Goal: Task Accomplishment & Management: Manage account settings

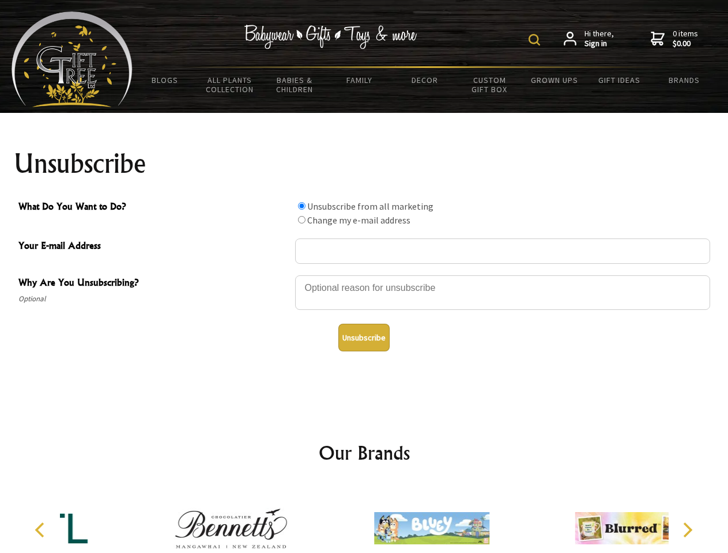
click at [536, 40] on img at bounding box center [534, 40] width 12 height 12
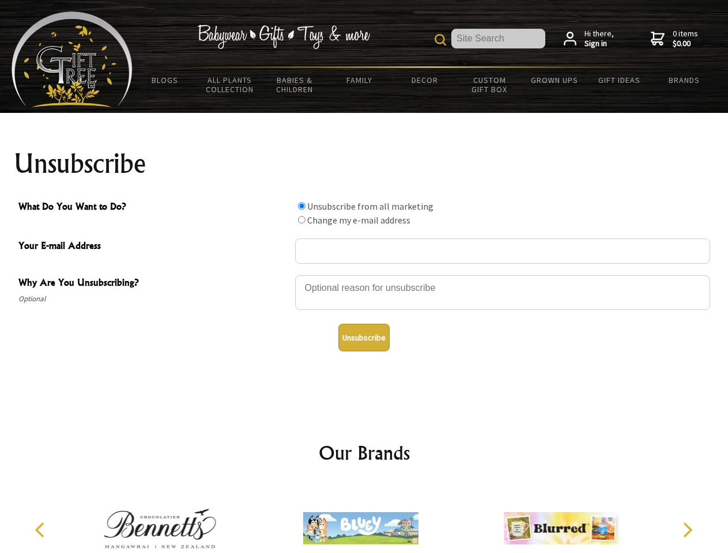
click at [364, 275] on div at bounding box center [502, 294] width 415 height 40
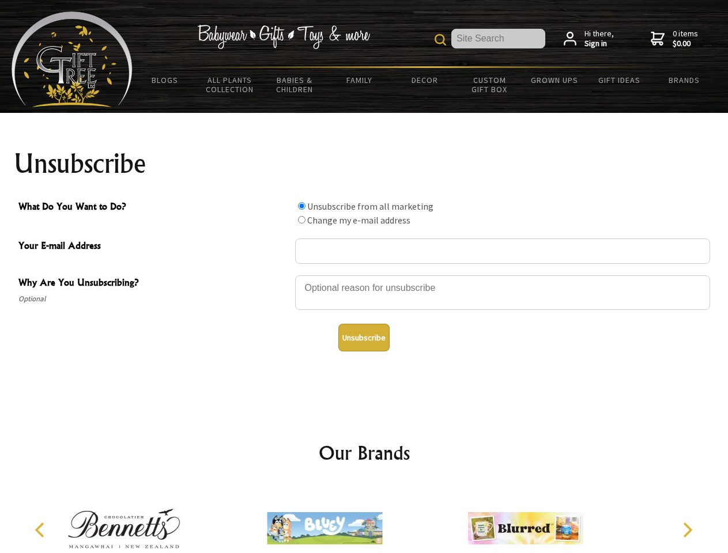
click at [301, 206] on input "What Do You Want to Do?" at bounding box center [301, 205] width 7 height 7
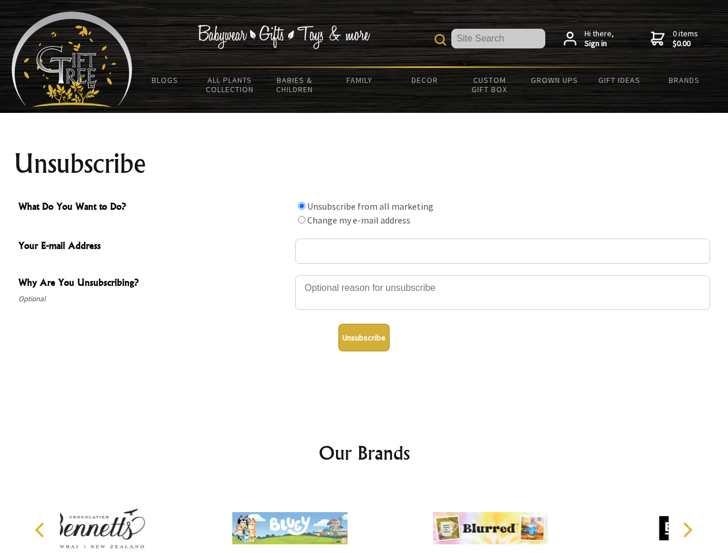
click at [301, 219] on input "What Do You Want to Do?" at bounding box center [301, 219] width 7 height 7
radio input "true"
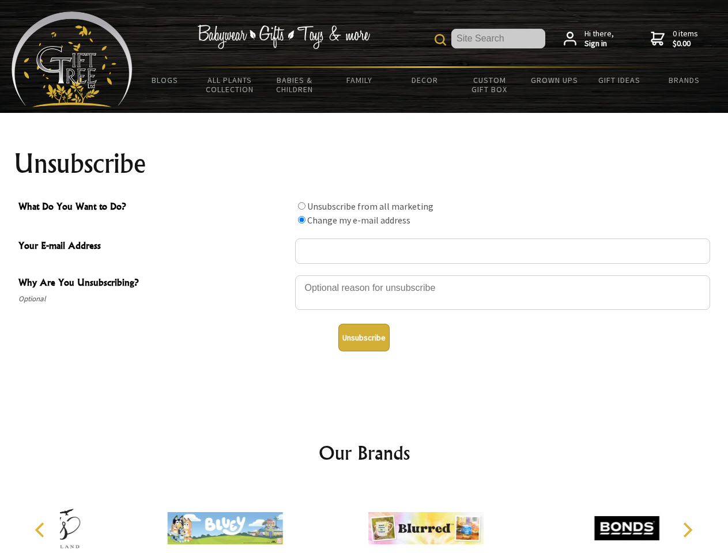
click at [363, 338] on button "Unsubscribe" at bounding box center [363, 338] width 51 height 28
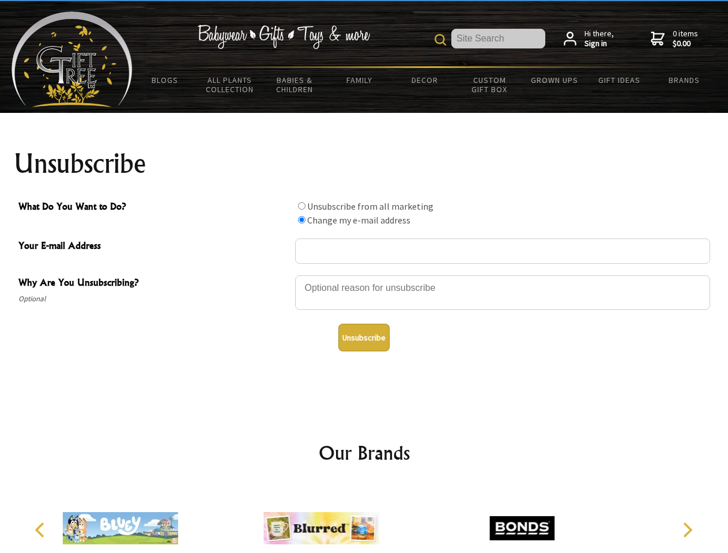
click at [364, 519] on img at bounding box center [320, 528] width 115 height 86
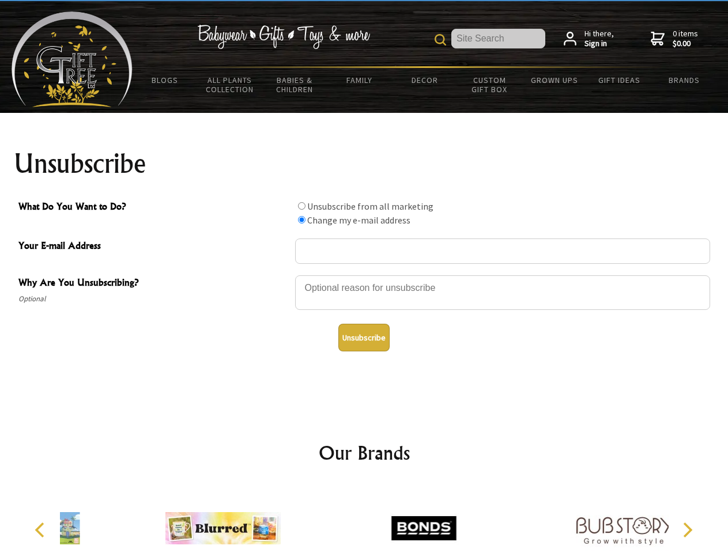
click at [41, 530] on icon "Previous" at bounding box center [40, 529] width 15 height 15
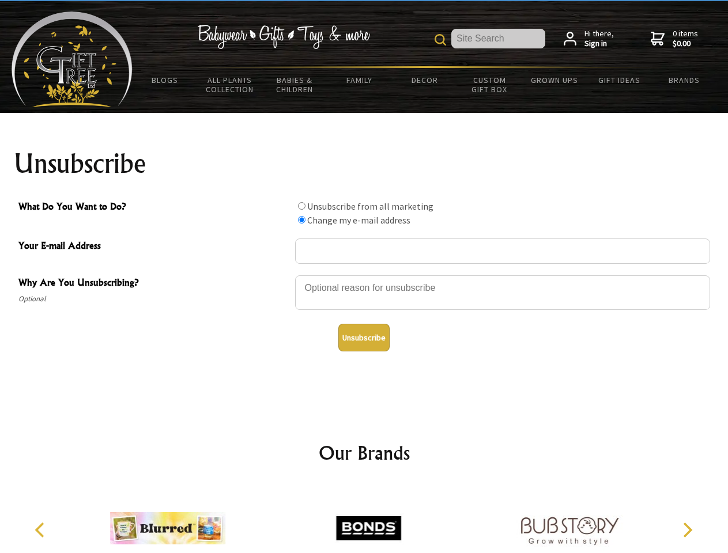
click at [687, 530] on icon "Next" at bounding box center [686, 529] width 15 height 15
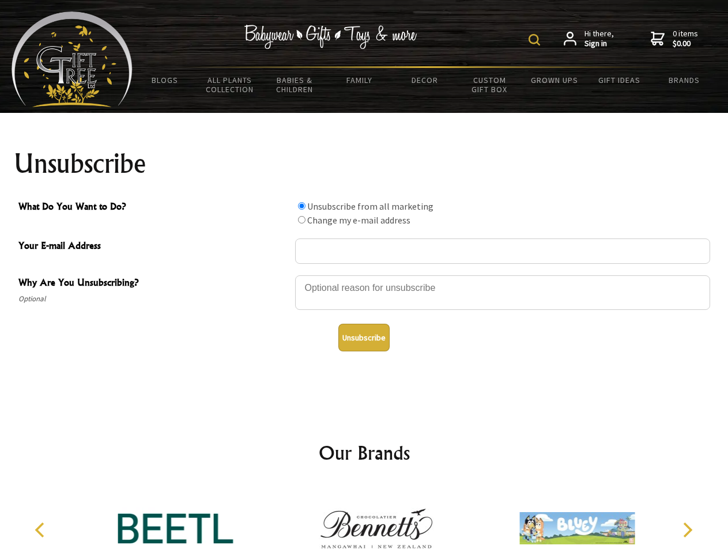
click at [536, 40] on img at bounding box center [534, 40] width 12 height 12
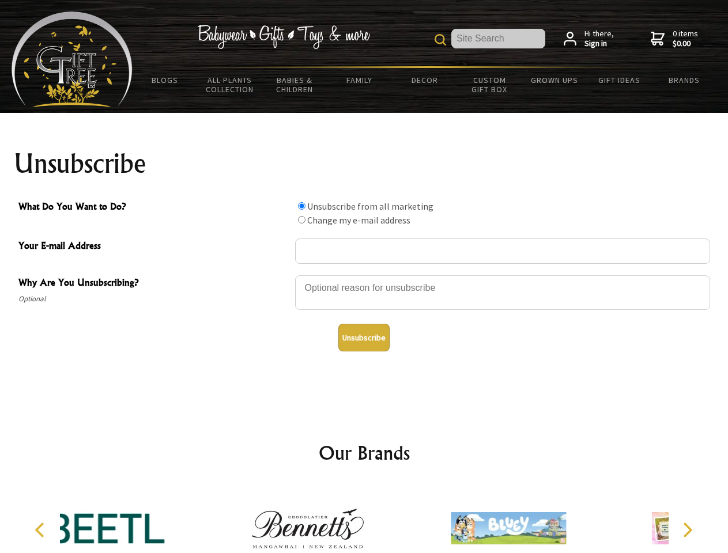
click at [364, 275] on div at bounding box center [502, 294] width 415 height 40
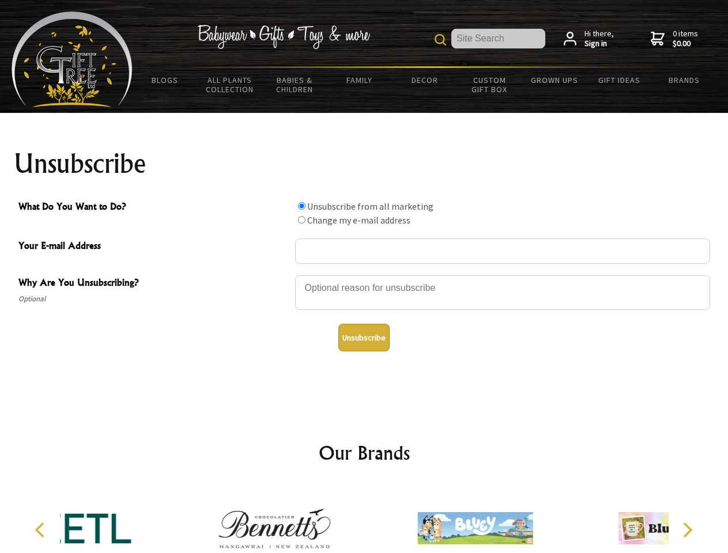
click at [301, 206] on input "What Do You Want to Do?" at bounding box center [301, 205] width 7 height 7
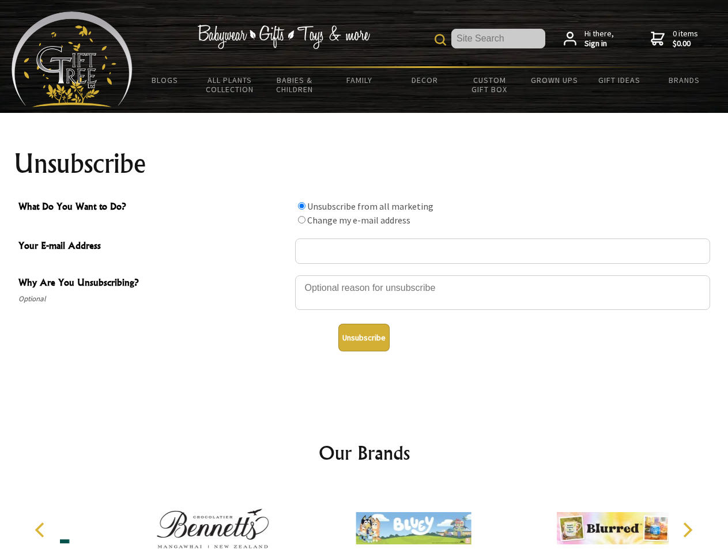
click at [301, 219] on input "What Do You Want to Do?" at bounding box center [301, 219] width 7 height 7
radio input "true"
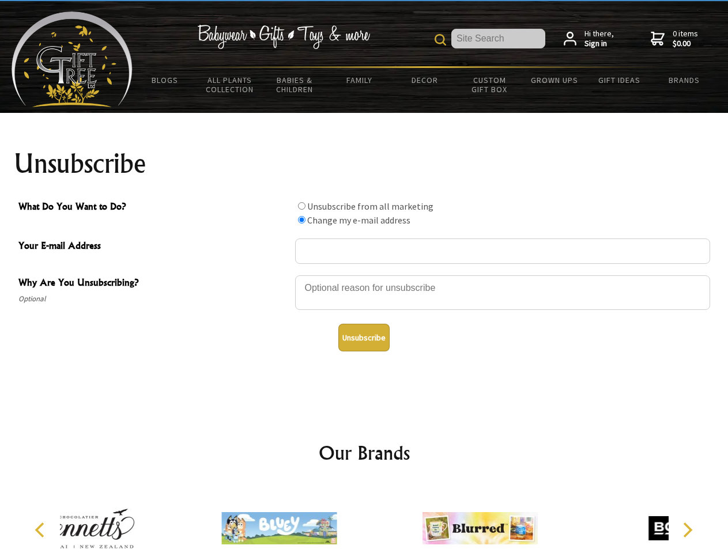
click at [363, 338] on button "Unsubscribe" at bounding box center [363, 338] width 51 height 28
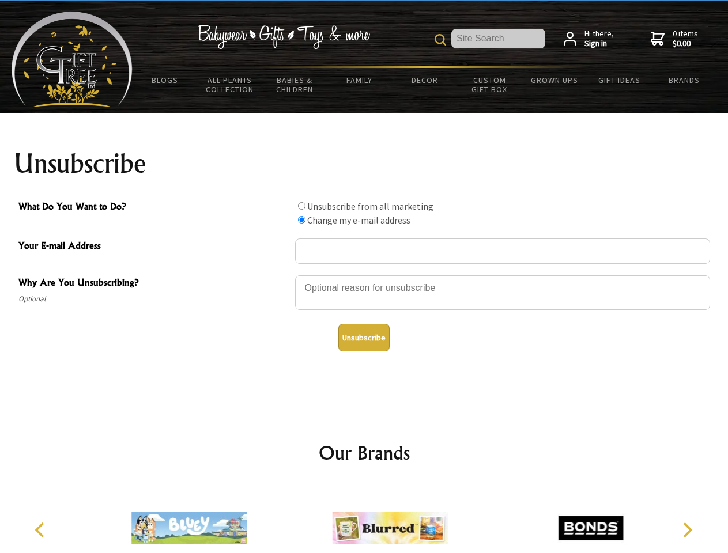
click at [41, 530] on icon "Previous" at bounding box center [40, 529] width 15 height 15
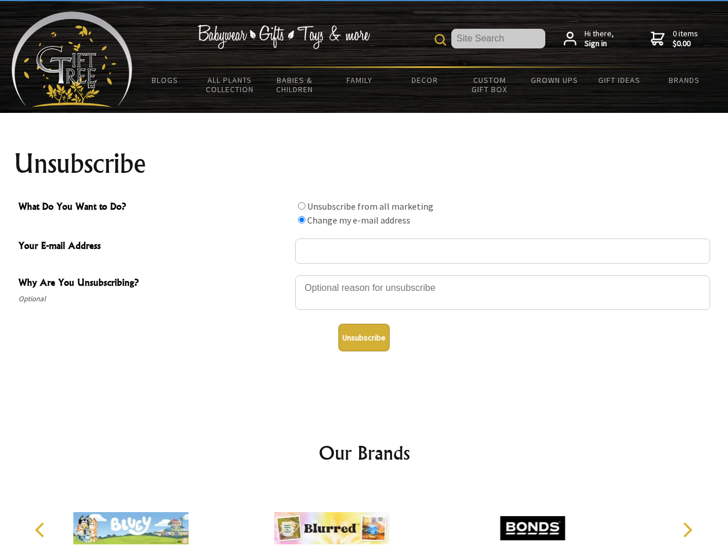
click at [687, 530] on icon "Next" at bounding box center [686, 529] width 15 height 15
